Goal: Information Seeking & Learning: Learn about a topic

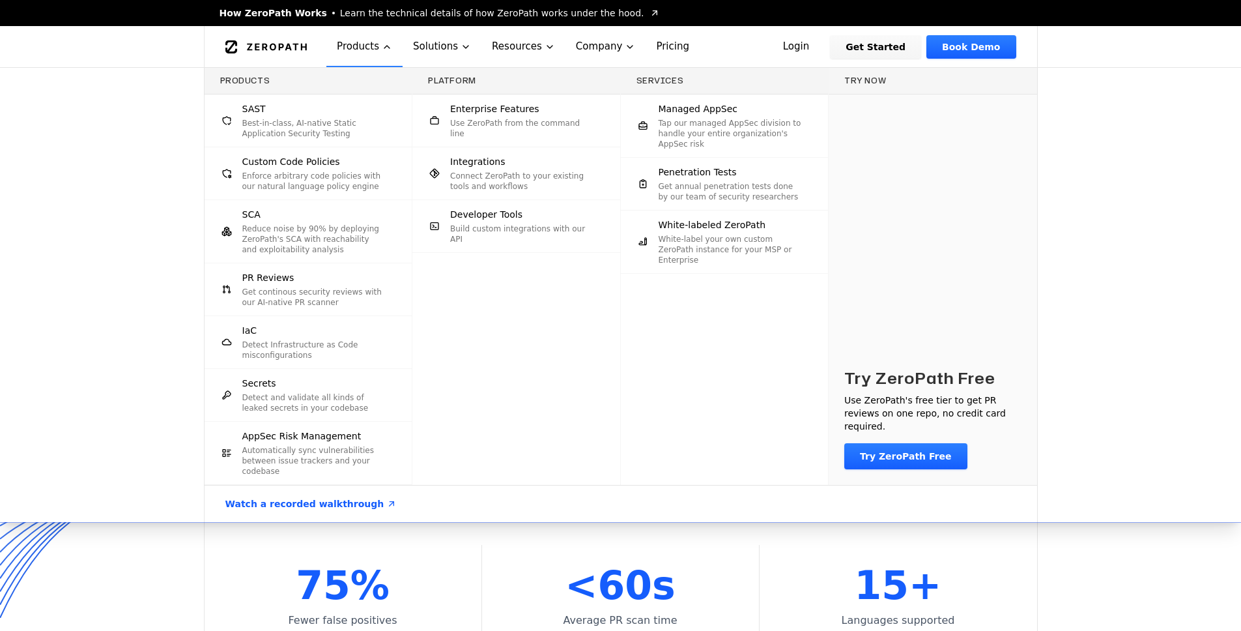
click at [290, 118] on p "Best-in-class, AI-native Static Application Security Testing" at bounding box center [314, 128] width 144 height 21
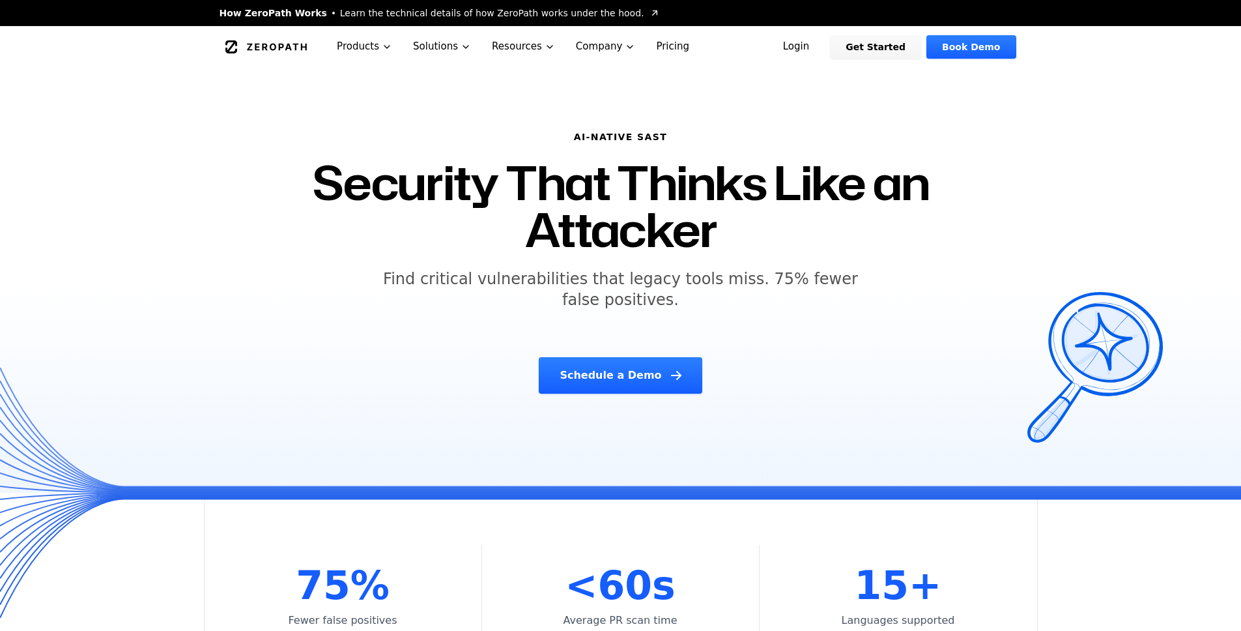
click at [177, 270] on div "AI-NATIVE SAST Security That Thinks Like an Attacker Find critical vulnerabilit…" at bounding box center [620, 280] width 1241 height 425
